Goal: Check status: Check status

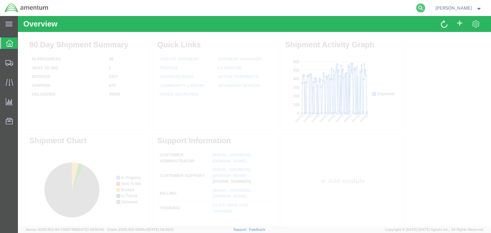
click at [426, 9] on icon at bounding box center [421, 8] width 9 height 9
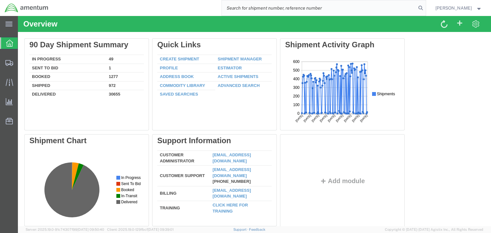
click at [347, 9] on input "search" at bounding box center [319, 7] width 195 height 15
paste input "56832097"
type input "56832097"
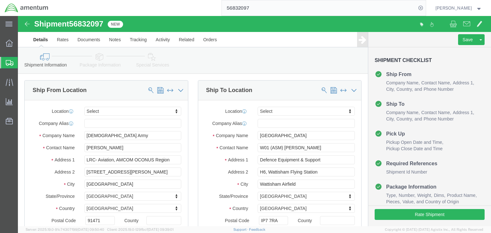
select select
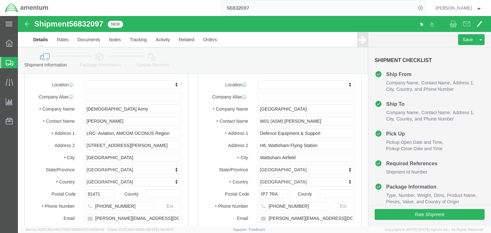
scroll to position [26, 0]
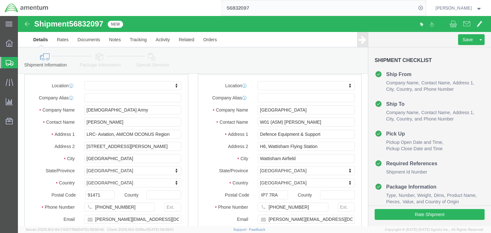
click icon
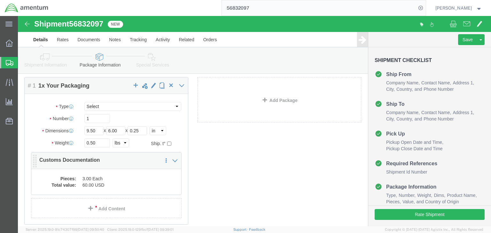
click dd "3.00 Each"
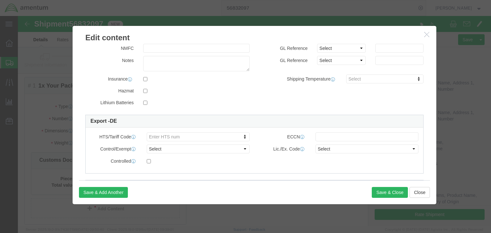
scroll to position [128, 0]
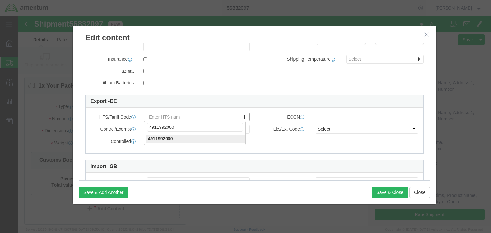
type input "4911992000"
click input "text"
type input "EAR99"
click select "Select ATF BIS DEA EPA FDA FTR ITAR OFAC Other (OPA)"
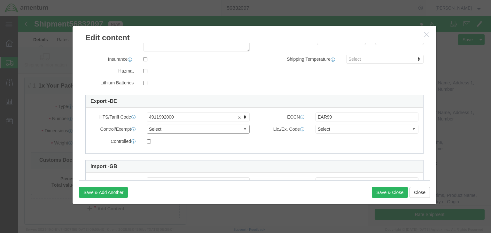
select select "BIS"
click select "Select ATF BIS DEA EPA FDA FTR ITAR OFAC Other (OPA)"
click select "Select AGR-Agricultural APP-Computers APR-Additional Permissive Exports AVS-Air…"
select select "NLR"
click select "Select AGR-Agricultural APP-Computers APR-Additional Permissive Exports AVS-Air…"
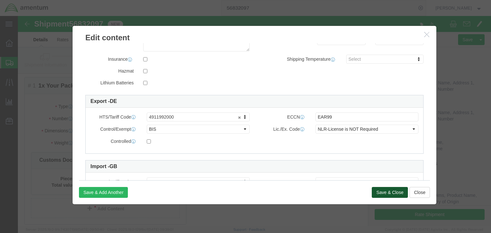
click button "Save & Close"
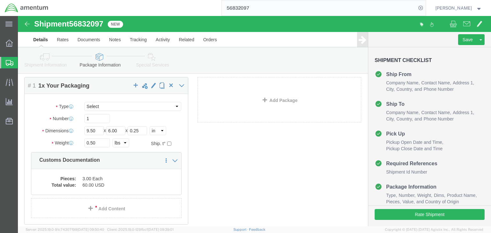
click icon
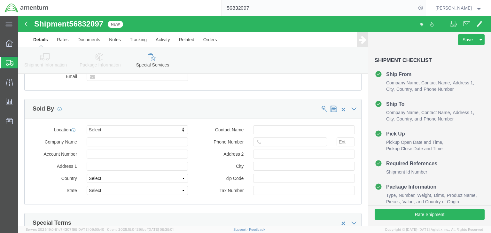
scroll to position [781, 0]
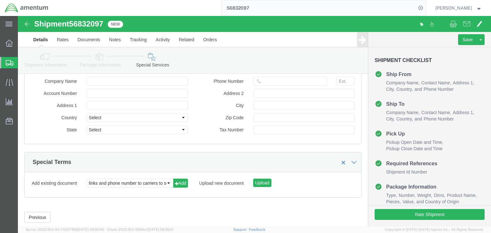
click at [6, 59] on div at bounding box center [9, 63] width 18 height 12
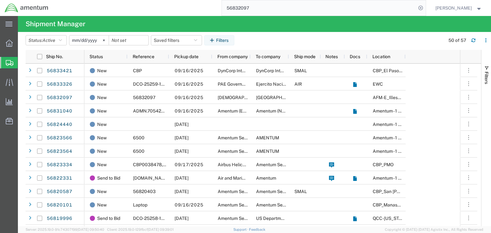
click at [244, 7] on input "56832097" at bounding box center [319, 7] width 195 height 15
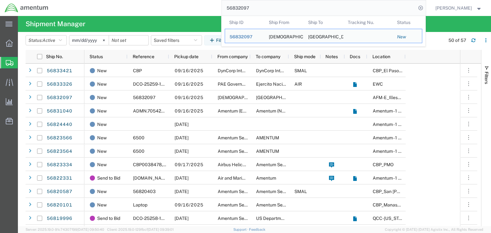
click at [244, 7] on input "56832097" at bounding box center [319, 7] width 195 height 15
paste input "1040"
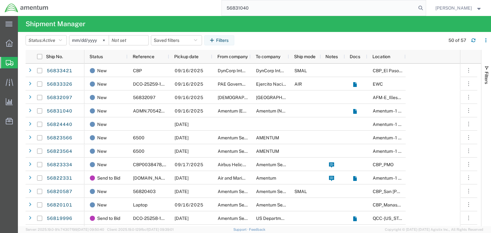
type input "56831040"
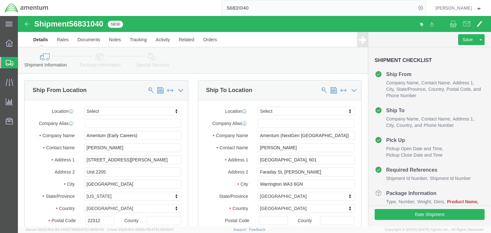
select select
click icon
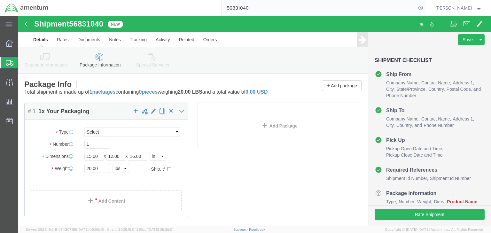
click at [4, 64] on div at bounding box center [9, 63] width 18 height 12
